Goal: Task Accomplishment & Management: Manage account settings

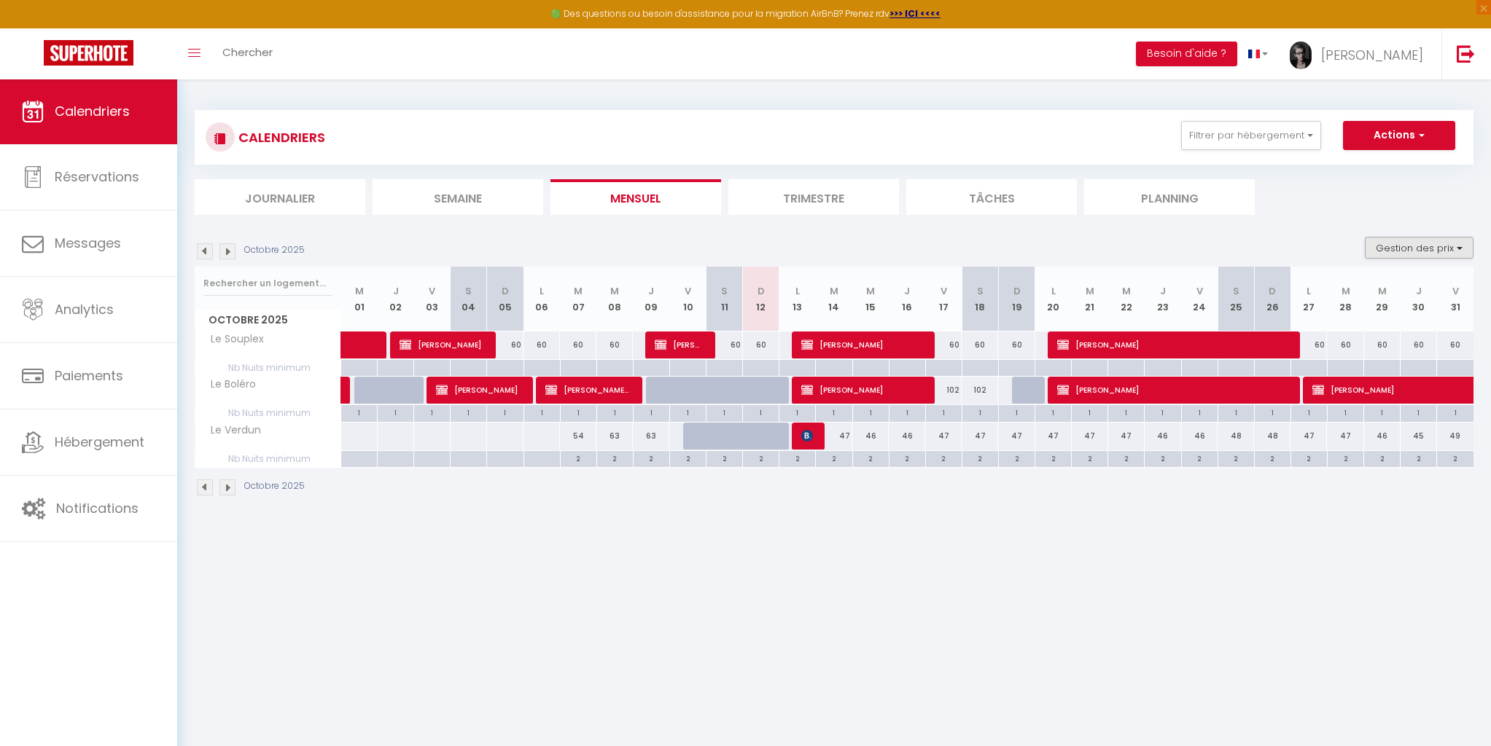
click at [1462, 247] on button "Gestion des prix" at bounding box center [1419, 248] width 109 height 22
click at [1349, 293] on input "Nb Nuits minimum" at bounding box center [1406, 293] width 131 height 15
checkbox input "false"
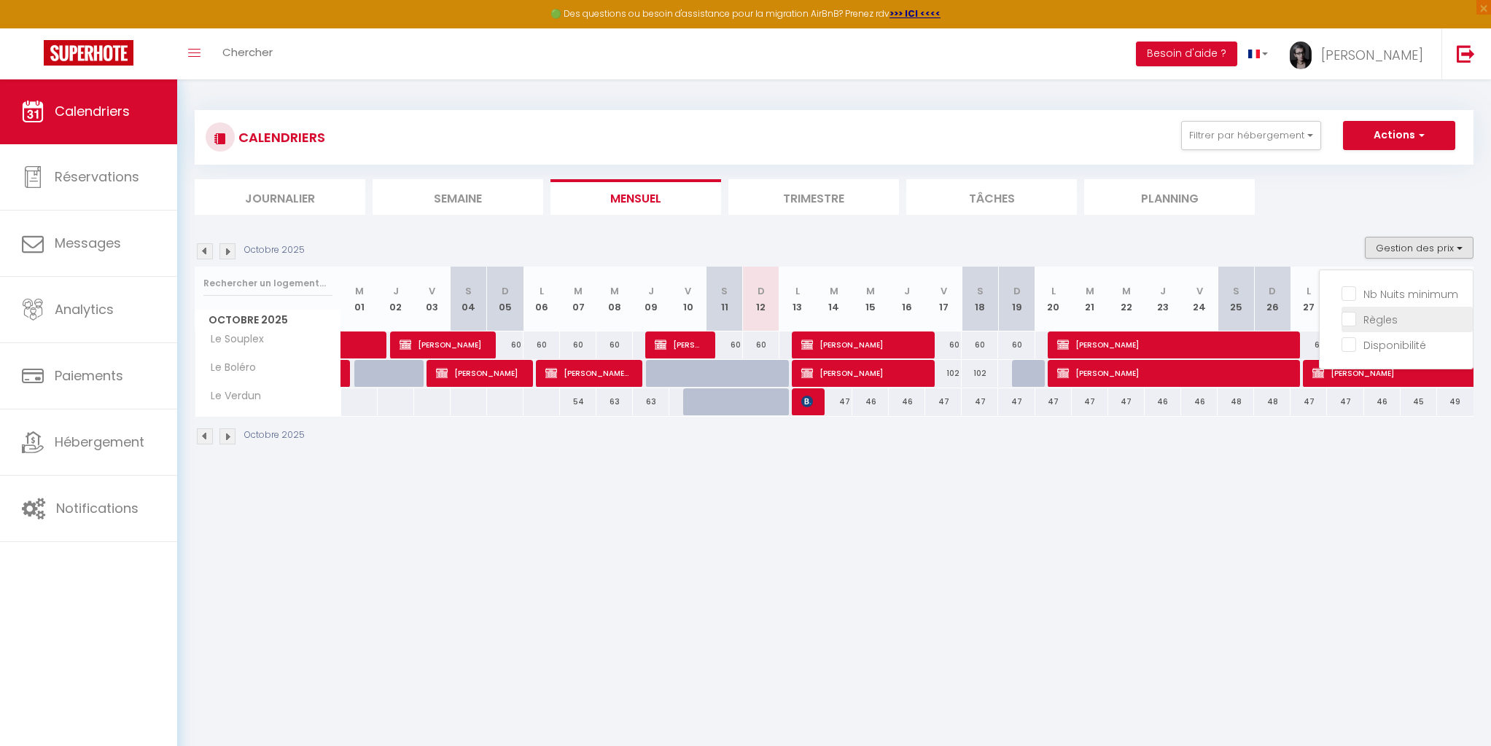
click at [1354, 321] on input "Règles" at bounding box center [1406, 318] width 131 height 15
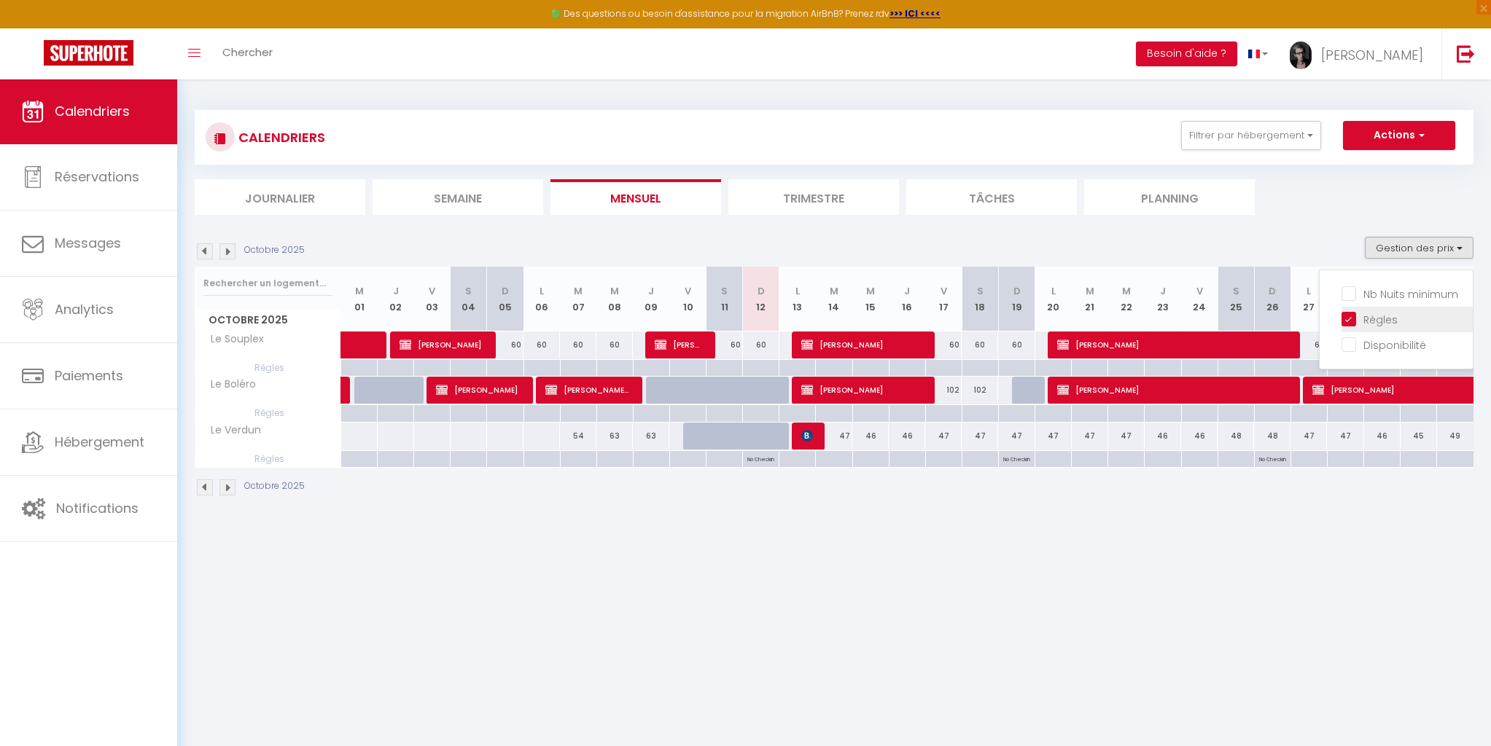
click at [1354, 321] on input "Règles" at bounding box center [1406, 318] width 131 height 15
checkbox input "false"
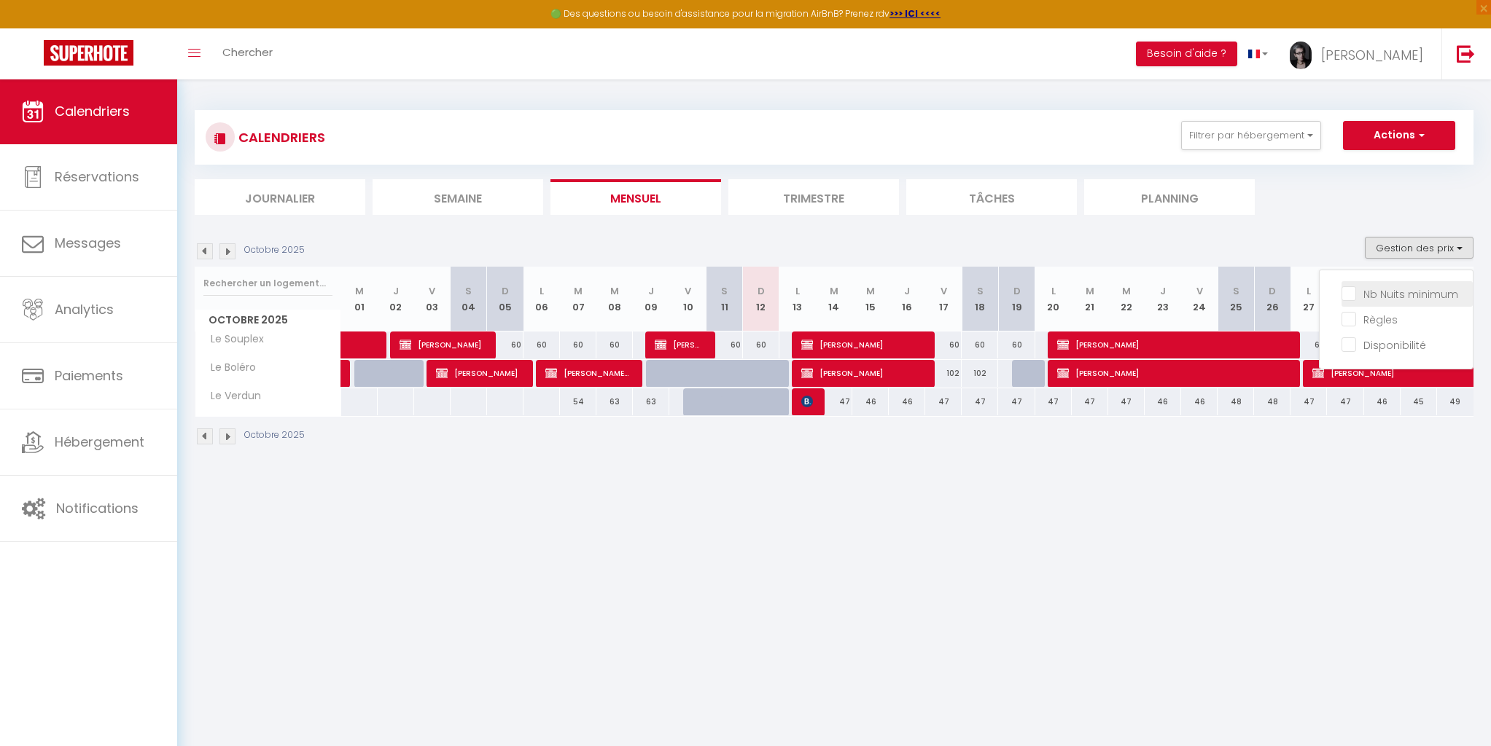
click at [1352, 292] on input "Nb Nuits minimum" at bounding box center [1406, 293] width 131 height 15
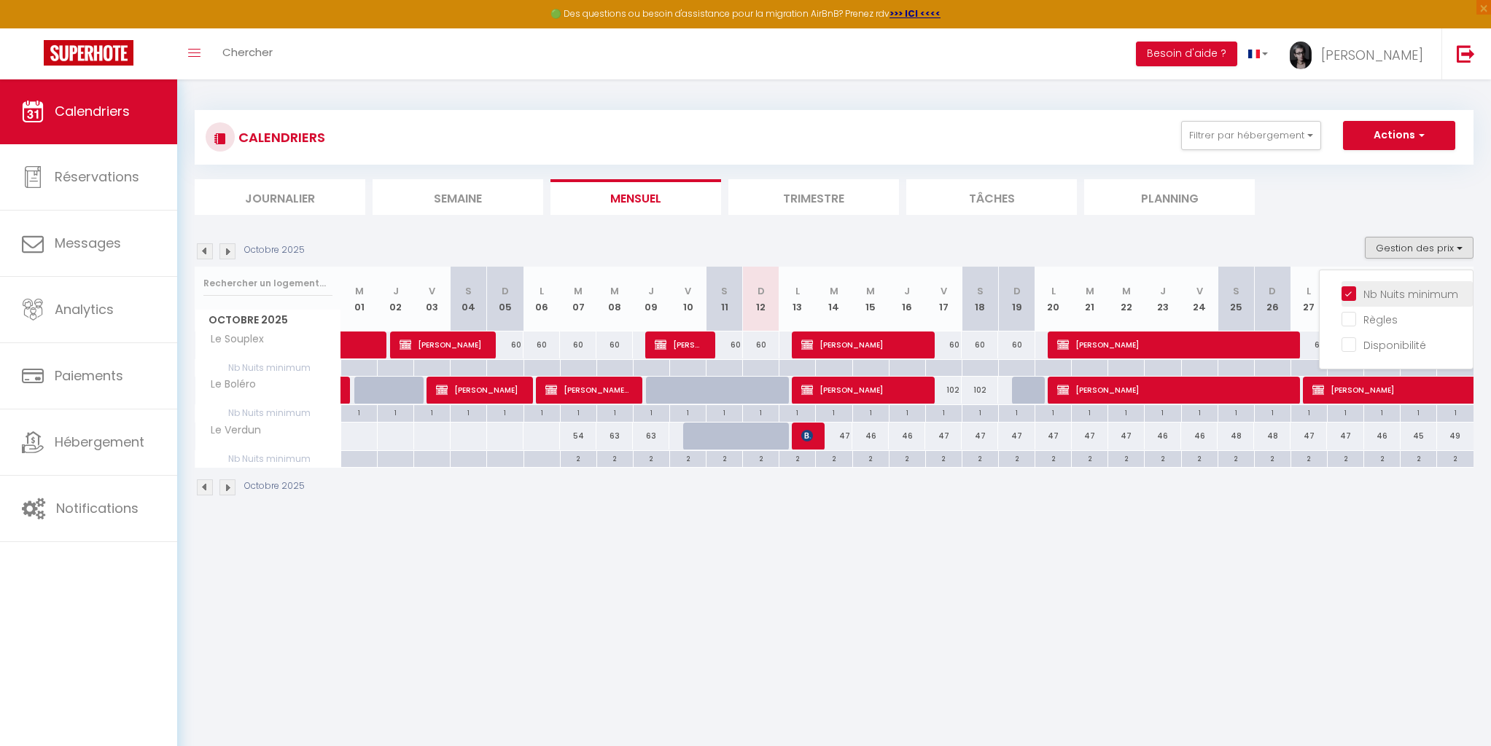
click at [1352, 292] on input "Nb Nuits minimum" at bounding box center [1406, 293] width 131 height 15
checkbox input "false"
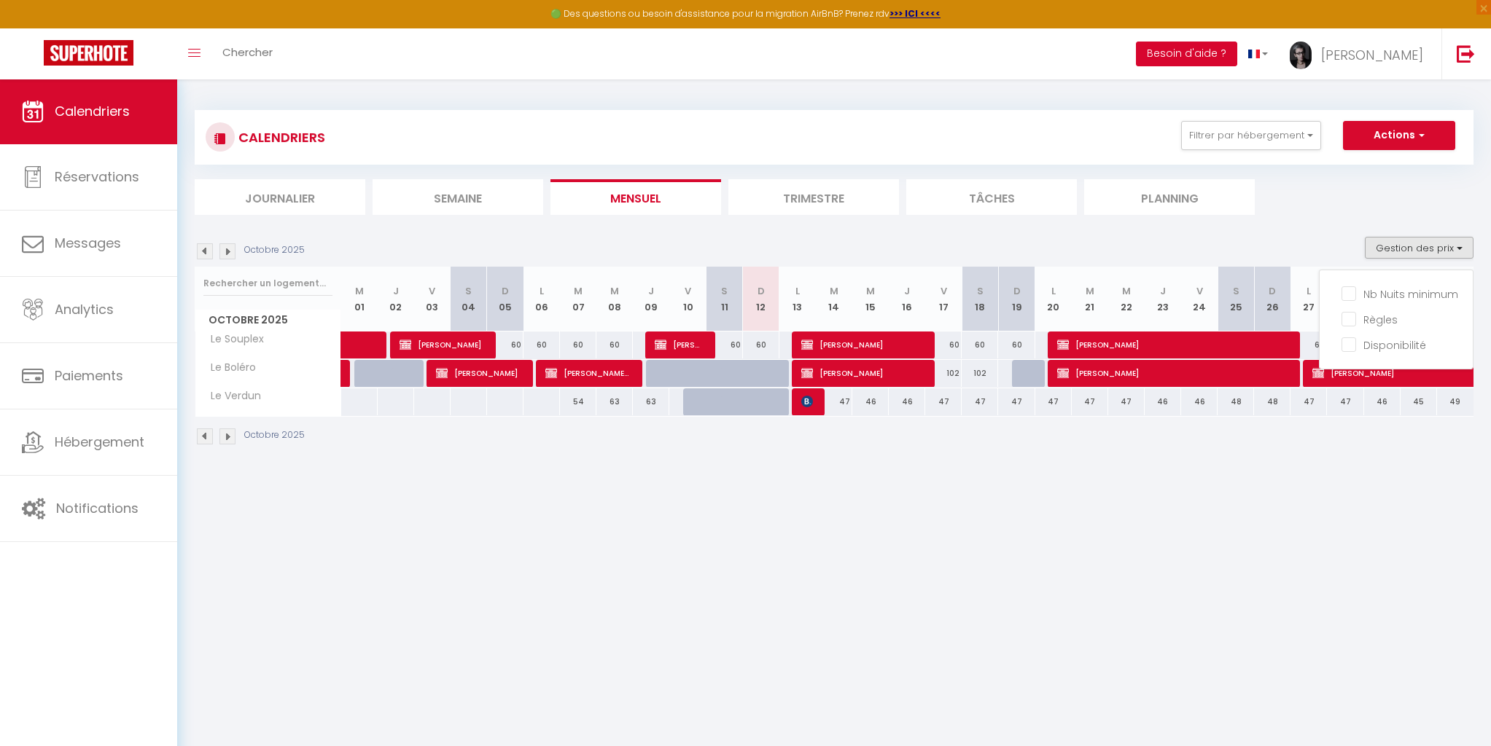
click at [1237, 55] on button "Besoin d'aide ?" at bounding box center [1186, 54] width 101 height 25
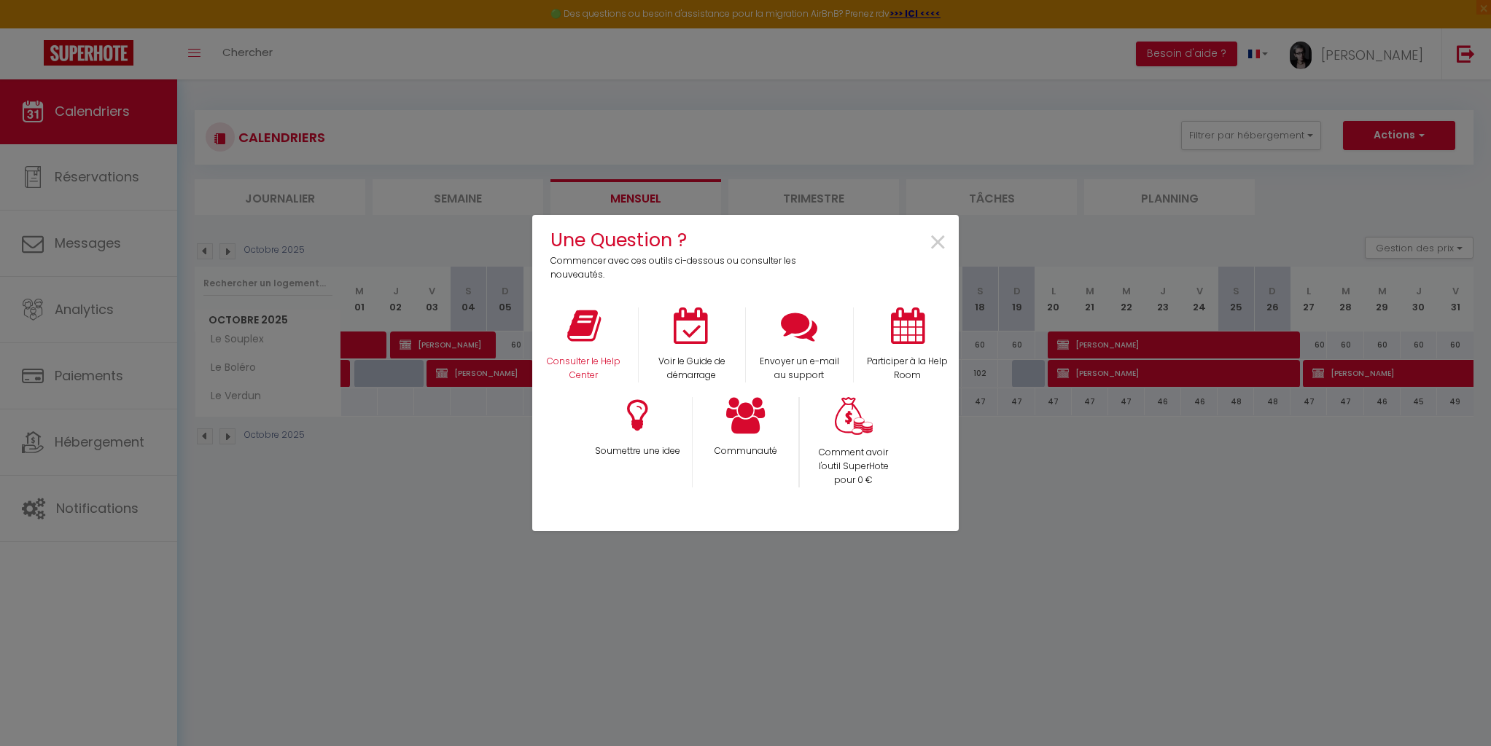
drag, startPoint x: 592, startPoint y: 354, endPoint x: 614, endPoint y: 351, distance: 22.9
click at [592, 354] on div "Consulter le Help Center" at bounding box center [584, 345] width 108 height 75
click at [578, 329] on icon at bounding box center [584, 326] width 34 height 36
